Goal: Information Seeking & Learning: Learn about a topic

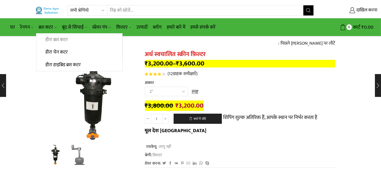
click at [53, 42] on font "हीरा ब्रश कटर" at bounding box center [56, 40] width 22 height 8
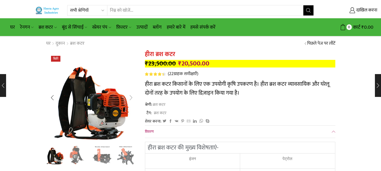
click at [128, 99] on div "अगली स्लाइड" at bounding box center [131, 97] width 13 height 13
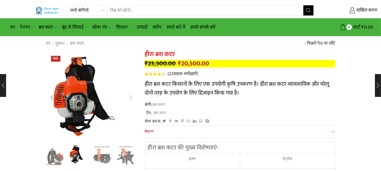
click at [129, 98] on div "अगली स्लाइड" at bounding box center [131, 97] width 13 height 13
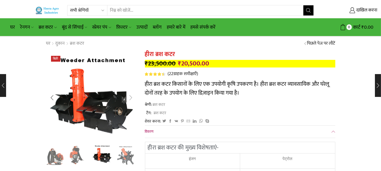
click at [131, 97] on div "अगली स्लाइड" at bounding box center [131, 97] width 13 height 13
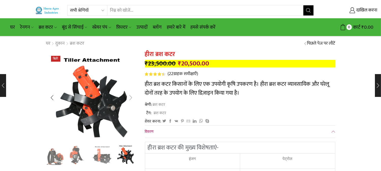
click at [131, 97] on div "अगली स्लाइड" at bounding box center [131, 97] width 13 height 13
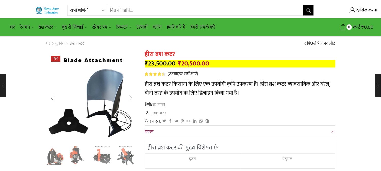
click at [131, 97] on div "अगली स्लाइड" at bounding box center [131, 97] width 13 height 13
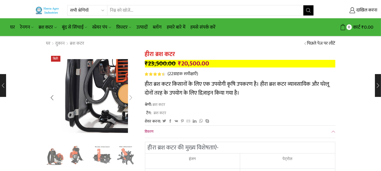
click at [131, 97] on div "अगली स्लाइड" at bounding box center [131, 97] width 13 height 13
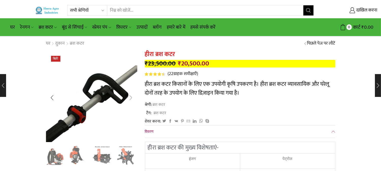
click at [131, 97] on div "अगली स्लाइड" at bounding box center [131, 97] width 13 height 13
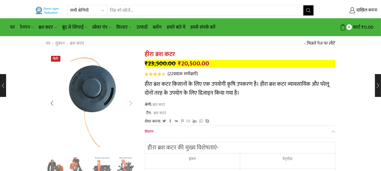
click at [131, 97] on div "अगली स्लाइड" at bounding box center [131, 103] width 13 height 13
click at [131, 102] on div "अगली स्लाइड" at bounding box center [131, 103] width 13 height 13
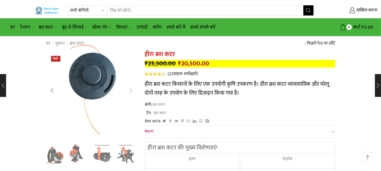
scroll to position [56, 0]
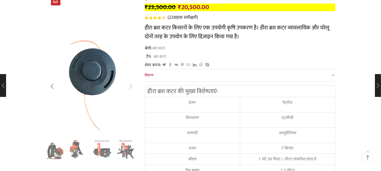
click at [129, 88] on div "अगली स्लाइड" at bounding box center [131, 86] width 13 height 13
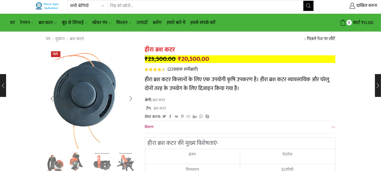
scroll to position [0, 0]
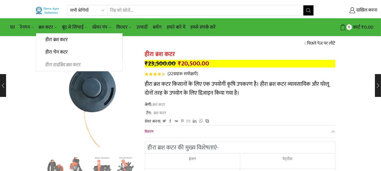
click at [72, 67] on font "हीरा हाइब्रिड ब्रश कटर" at bounding box center [62, 65] width 35 height 8
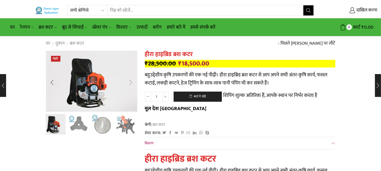
click at [132, 78] on div "अगली स्लाइड" at bounding box center [131, 82] width 13 height 13
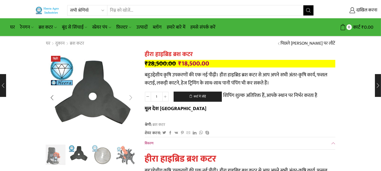
click at [132, 96] on div "अगली स्लाइड" at bounding box center [131, 97] width 13 height 13
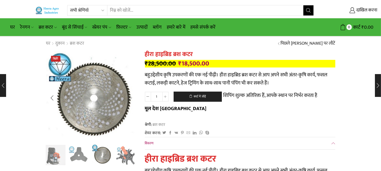
click at [132, 96] on div "अगली स्लाइड" at bounding box center [131, 98] width 13 height 13
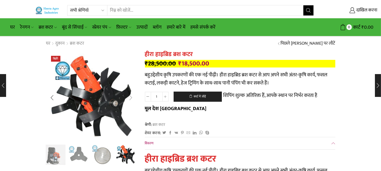
click at [132, 96] on div "अगली स्लाइड" at bounding box center [131, 97] width 13 height 13
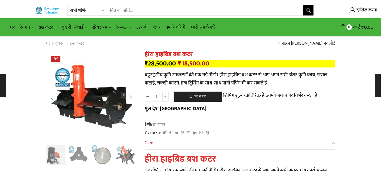
click at [132, 96] on div "अगली स्लाइड" at bounding box center [131, 97] width 13 height 13
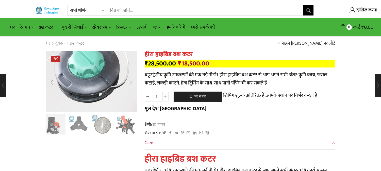
click at [132, 96] on img "6 / 10" at bounding box center [86, 70] width 155 height 103
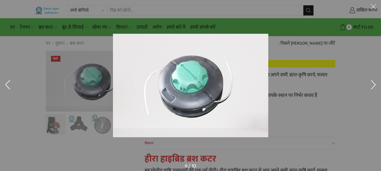
click at [371, 84] on button at bounding box center [372, 85] width 15 height 25
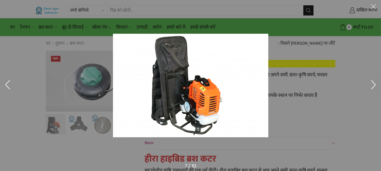
click at [371, 85] on button at bounding box center [372, 85] width 15 height 25
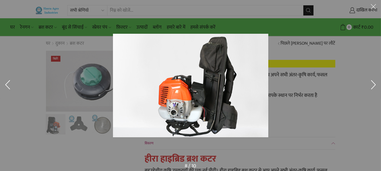
click at [371, 85] on button at bounding box center [372, 85] width 15 height 25
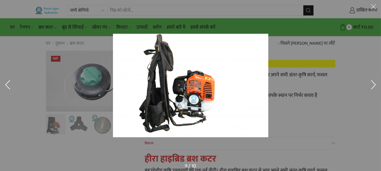
click at [371, 85] on button at bounding box center [372, 85] width 15 height 25
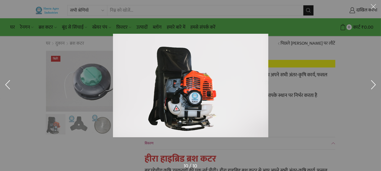
click at [371, 85] on button at bounding box center [372, 85] width 15 height 25
click at [323, 95] on div at bounding box center [245, 93] width 265 height 119
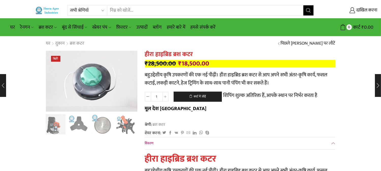
click at [120, 10] on input "खोज इनपुट" at bounding box center [205, 10] width 196 height 10
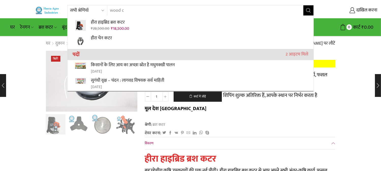
scroll to position [41, 0]
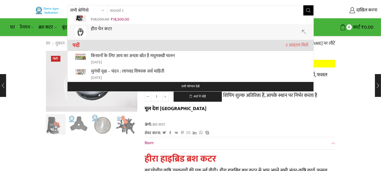
click at [110, 27] on font "हीरा चेन कटर" at bounding box center [101, 29] width 21 height 8
type input "Heera Chain Cutter"
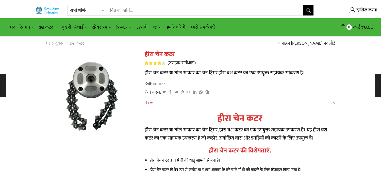
click at [140, 10] on input "खोज इनपुट" at bounding box center [205, 10] width 196 height 10
